Goal: Information Seeking & Learning: Learn about a topic

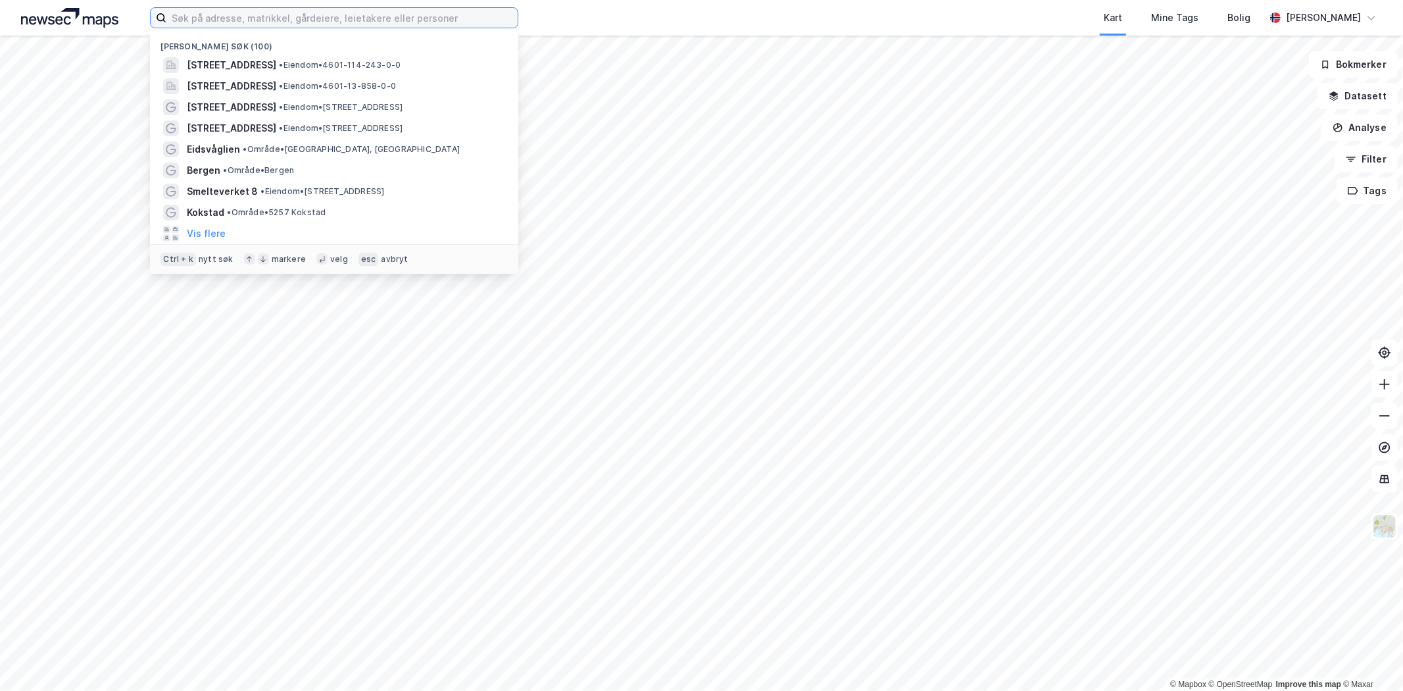
click at [224, 15] on input at bounding box center [341, 18] width 351 height 20
click at [297, 17] on input at bounding box center [341, 18] width 351 height 20
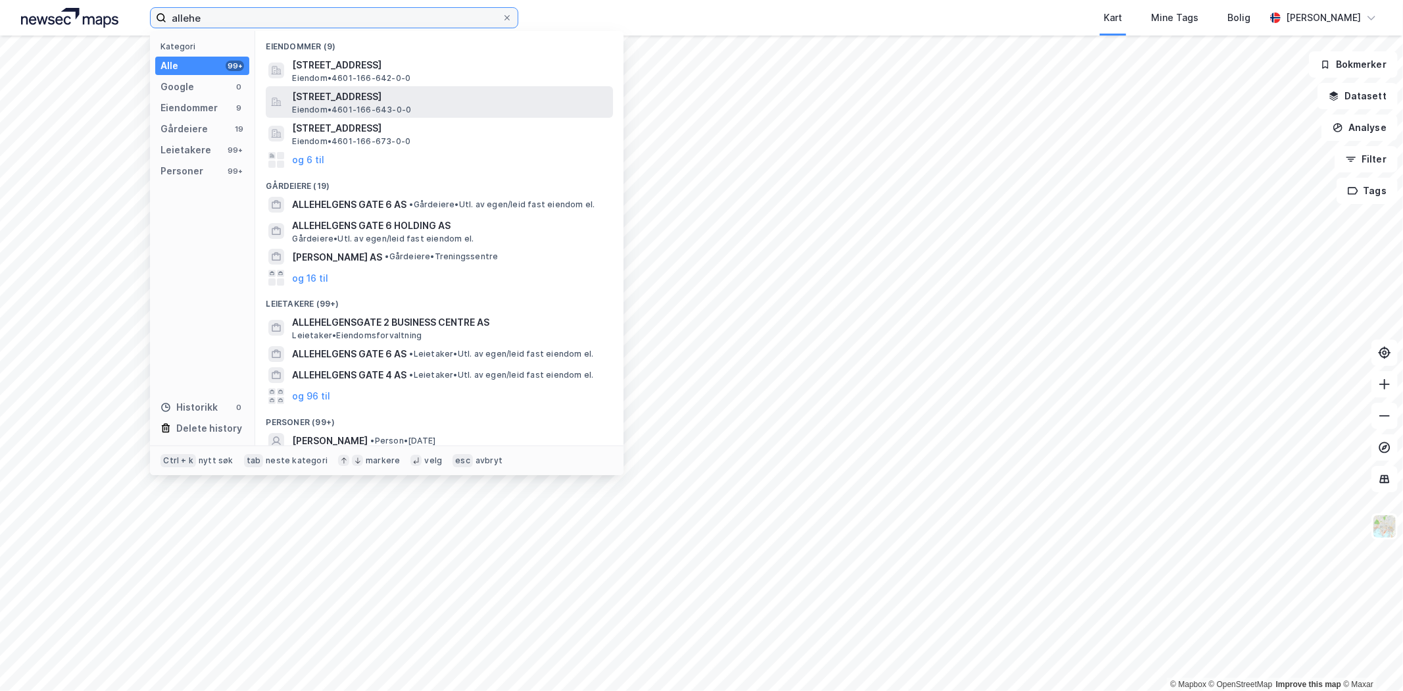
type input "allehe"
click at [341, 95] on span "[STREET_ADDRESS]" at bounding box center [450, 97] width 316 height 16
